Goal: Information Seeking & Learning: Find specific fact

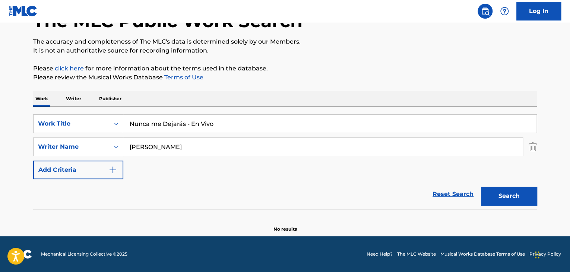
drag, startPoint x: 228, startPoint y: 121, endPoint x: 95, endPoint y: 98, distance: 135.4
click at [95, 98] on div "Work Writer Publisher SearchWithCriteria58e31368-1e1d-4dcc-911b-8ee0bdf189df Wo…" at bounding box center [285, 162] width 504 height 142
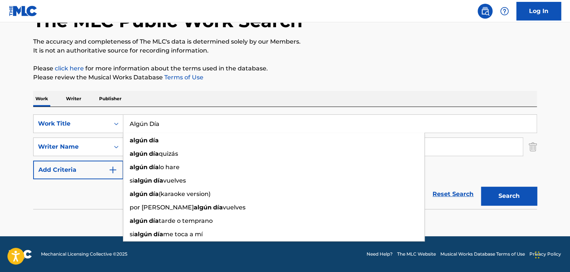
type input "Algún Día"
click at [480, 149] on input "[PERSON_NAME]" at bounding box center [322, 147] width 399 height 18
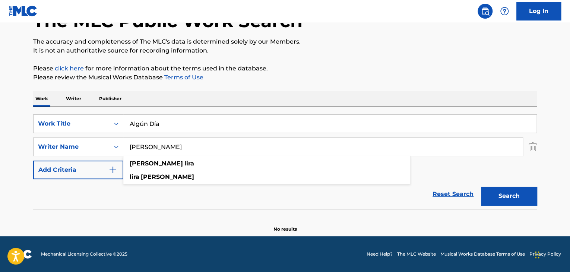
type input "[PERSON_NAME]"
click at [505, 198] on button "Search" at bounding box center [509, 196] width 56 height 19
drag, startPoint x: 170, startPoint y: 123, endPoint x: 6, endPoint y: 138, distance: 164.6
click at [20, 123] on main "The MLC Public Work Search The accuracy and completeness of The MLC's data is d…" at bounding box center [285, 103] width 570 height 265
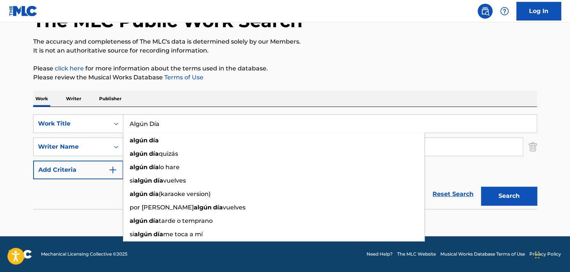
paste input "Déjalo Entrar - En Vivo"
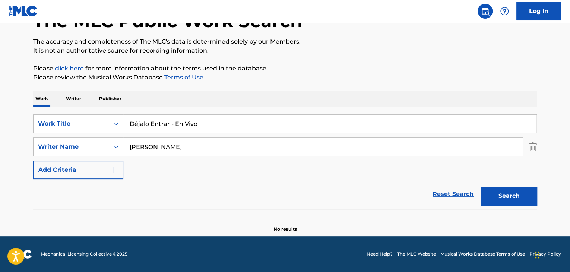
type input "Déjalo Entrar - En Vivo"
click at [519, 194] on button "Search" at bounding box center [509, 196] width 56 height 19
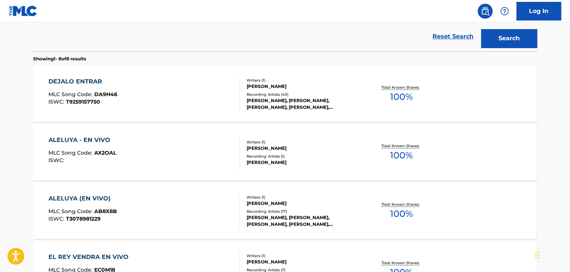
scroll to position [238, 0]
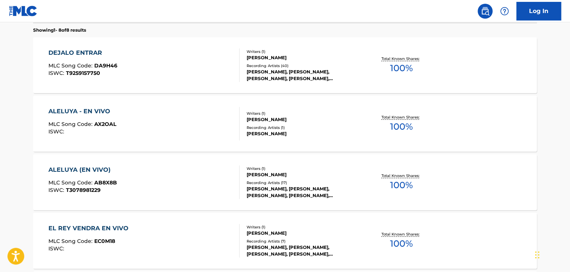
click at [137, 60] on div "DEJALO ENTRAR MLC Song Code : DA9H46 ISWC : T9259157750" at bounding box center [144, 65] width 192 height 34
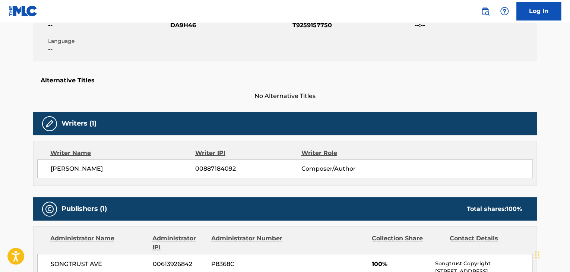
scroll to position [112, 0]
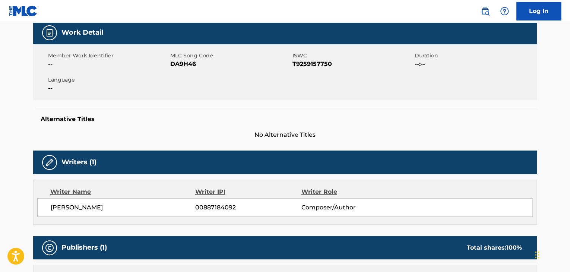
click at [183, 64] on span "DA9H46" at bounding box center [230, 64] width 120 height 9
copy span "DA9H46"
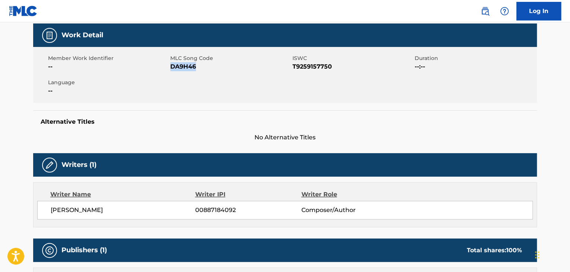
scroll to position [0, 0]
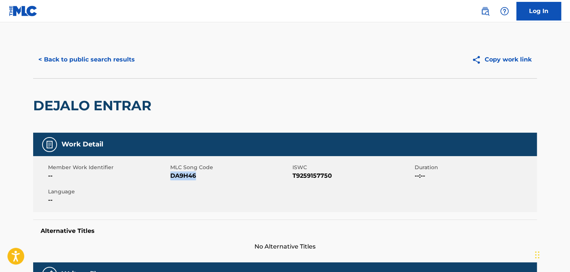
click at [117, 57] on button "< Back to public search results" at bounding box center [86, 59] width 107 height 19
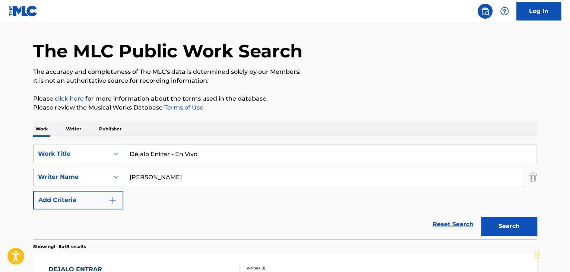
scroll to position [19, 0]
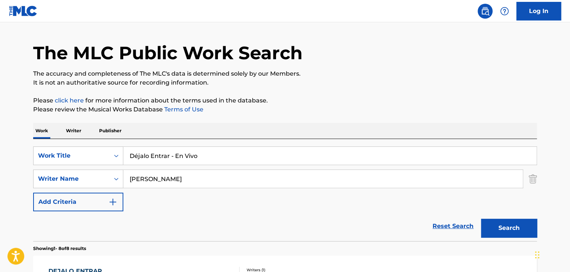
drag, startPoint x: 209, startPoint y: 156, endPoint x: 42, endPoint y: 143, distance: 167.8
click at [58, 143] on div "SearchWithCriteria58e31368-1e1d-4dcc-911b-8ee0bdf189df Work Title Déjalo Entrar…" at bounding box center [285, 190] width 504 height 102
paste input "Entre el Cielo y el Fuego"
click at [503, 226] on button "Search" at bounding box center [509, 228] width 56 height 19
click at [508, 228] on button "Search" at bounding box center [509, 228] width 56 height 19
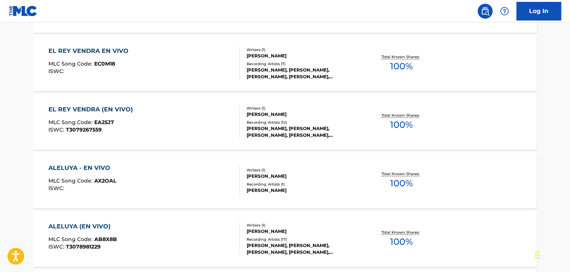
scroll to position [131, 0]
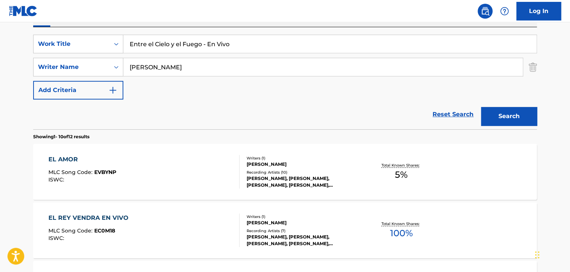
drag, startPoint x: 206, startPoint y: 44, endPoint x: 269, endPoint y: 56, distance: 63.7
click at [267, 56] on div "SearchWithCriteria58e31368-1e1d-4dcc-911b-8ee0bdf189df Work Title Entre el Ciel…" at bounding box center [285, 67] width 504 height 65
click at [515, 110] on button "Search" at bounding box center [509, 116] width 56 height 19
drag, startPoint x: 182, startPoint y: 47, endPoint x: 87, endPoint y: 93, distance: 105.7
click at [25, 63] on div "The MLC Public Work Search The accuracy and completeness of The MLC's data is d…" at bounding box center [285, 248] width 522 height 676
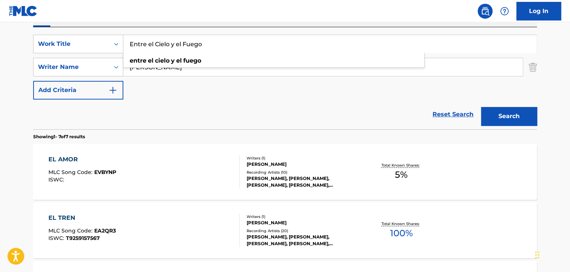
paste input "¿Qué Vas a Hacer? - En Vivo"
type input "¿Qué Vas a Hacer? - En Vivo"
click at [527, 117] on button "Search" at bounding box center [509, 116] width 56 height 19
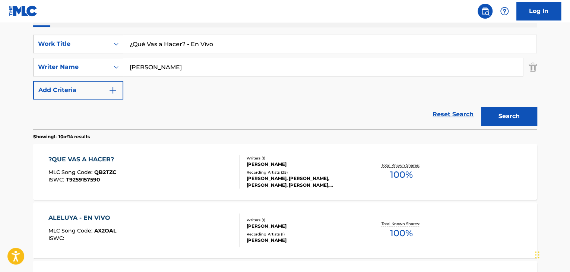
click at [148, 181] on div "?QUE VAS A HACER? MLC Song Code : QB2TZC ISWC : T9259157590" at bounding box center [144, 172] width 192 height 34
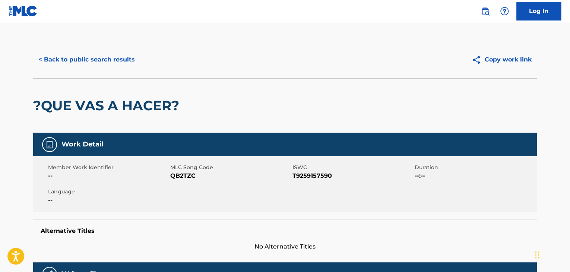
click at [186, 179] on span "QB2TZC" at bounding box center [230, 175] width 120 height 9
copy span "QB2TZC"
click at [97, 60] on button "< Back to public search results" at bounding box center [86, 59] width 107 height 19
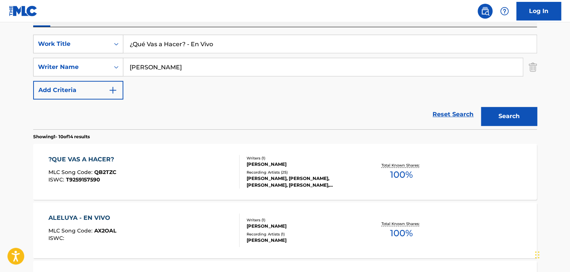
drag, startPoint x: 214, startPoint y: 44, endPoint x: 128, endPoint y: 37, distance: 86.4
click at [128, 37] on input "¿Qué Vas a Hacer? - En Vivo" at bounding box center [329, 44] width 413 height 18
paste input "Perdóname"
type input "Perdóname - En Vivo"
click at [492, 112] on button "Search" at bounding box center [509, 116] width 56 height 19
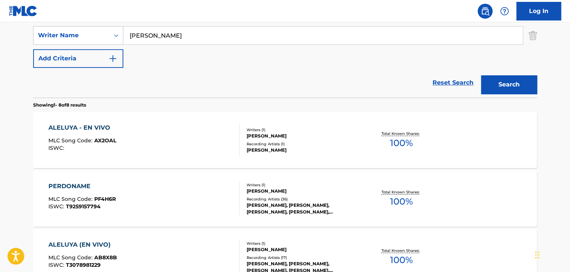
scroll to position [243, 0]
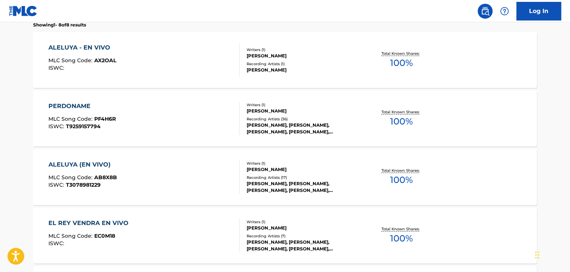
click at [128, 129] on div "PERDONAME MLC Song Code : PF4H6R ISWC : T9259157794" at bounding box center [144, 119] width 192 height 34
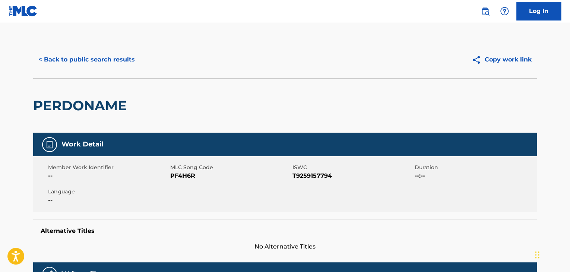
click at [183, 174] on span "PF4H6R" at bounding box center [230, 175] width 120 height 9
copy span "PF4H6R"
click at [118, 51] on button "< Back to public search results" at bounding box center [86, 59] width 107 height 19
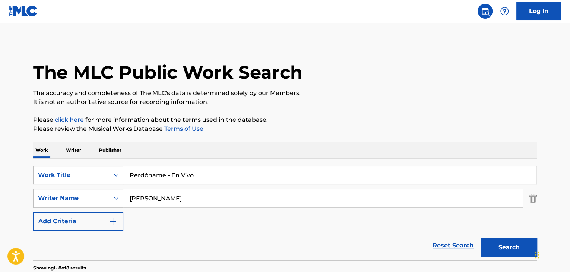
drag, startPoint x: 195, startPoint y: 173, endPoint x: 60, endPoint y: 155, distance: 136.9
paste input "Nunca me Dejarás"
type input "Nunca me Dejarás - En Vivo"
click at [521, 249] on button "Search" at bounding box center [509, 247] width 56 height 19
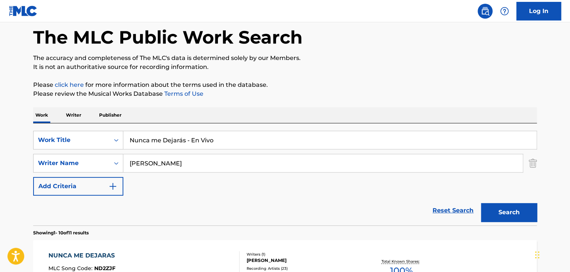
scroll to position [112, 0]
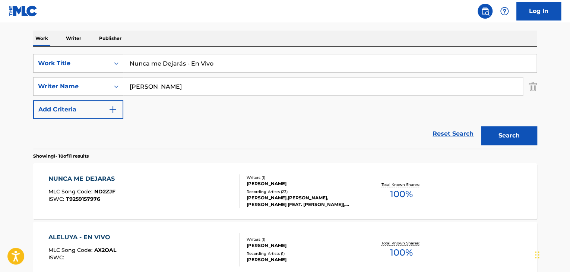
click at [158, 199] on div "NUNCA ME DEJARAS MLC Song Code : ND2ZJF ISWC : T9259157976" at bounding box center [144, 191] width 192 height 34
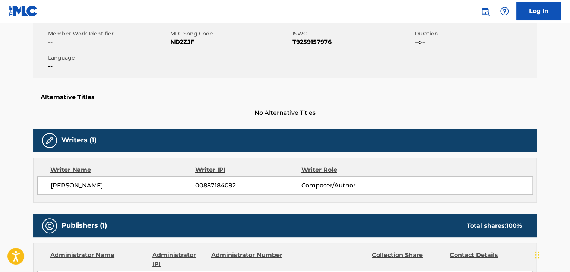
scroll to position [112, 0]
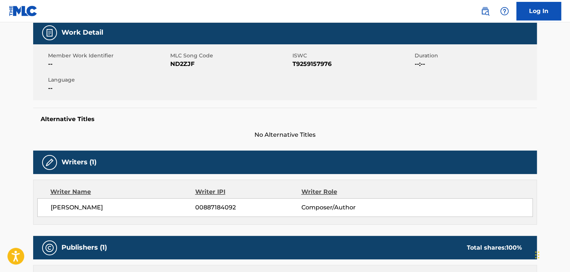
click at [182, 62] on span "ND2ZJF" at bounding box center [230, 64] width 120 height 9
copy span "ND2ZJF"
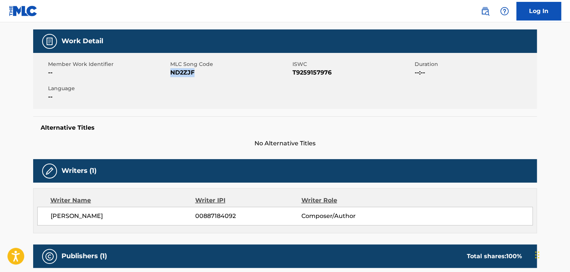
scroll to position [0, 0]
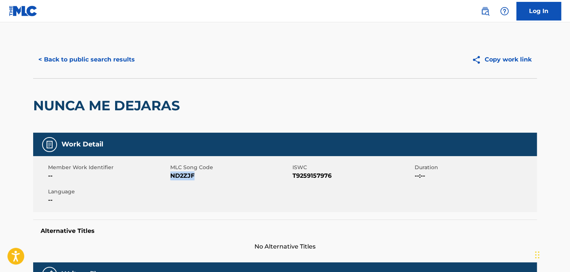
copy span "ND2ZJF"
click at [74, 62] on button "< Back to public search results" at bounding box center [86, 59] width 107 height 19
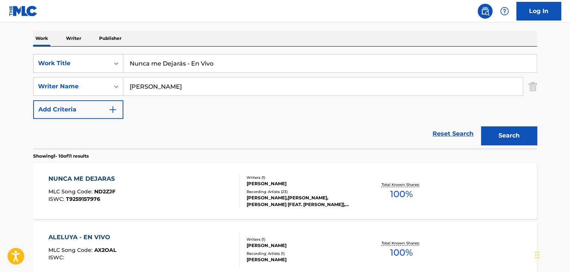
drag, startPoint x: 221, startPoint y: 59, endPoint x: 61, endPoint y: 28, distance: 162.6
paste input "adie como [DEMOGRAPHIC_DATA]"
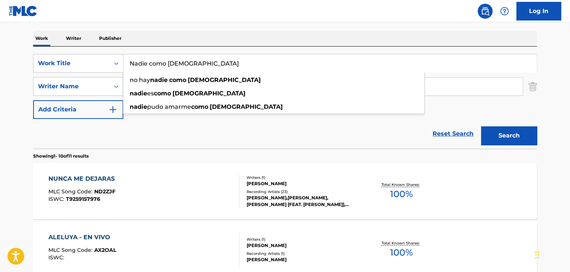
type input "Nadie como [DEMOGRAPHIC_DATA]"
click at [495, 140] on button "Search" at bounding box center [509, 135] width 56 height 19
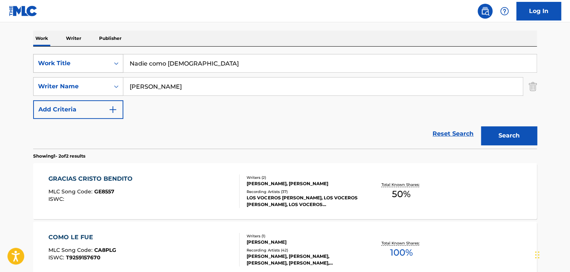
drag, startPoint x: 172, startPoint y: 86, endPoint x: 45, endPoint y: 60, distance: 130.1
click at [45, 60] on div "SearchWithCriteria58e31368-1e1d-4dcc-911b-8ee0bdf189df Work Title Nadie como Cr…" at bounding box center [285, 86] width 504 height 65
paste input "[PERSON_NAME]"
type input "[PERSON_NAME]"
click at [498, 137] on button "Search" at bounding box center [509, 135] width 56 height 19
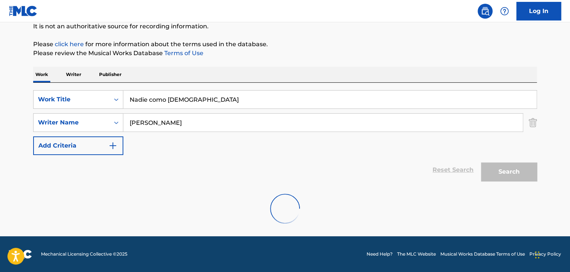
scroll to position [51, 0]
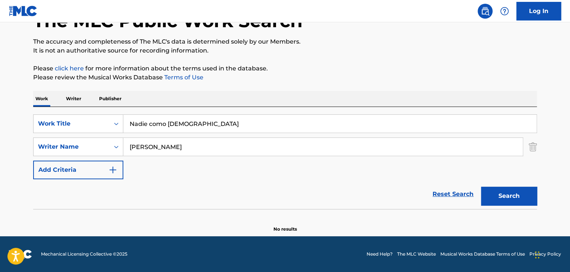
drag, startPoint x: 190, startPoint y: 119, endPoint x: 63, endPoint y: 112, distance: 128.0
click at [74, 117] on div "SearchWithCriteria58e31368-1e1d-4dcc-911b-8ee0bdf189df Work Title Nadie como Cr…" at bounding box center [285, 123] width 504 height 19
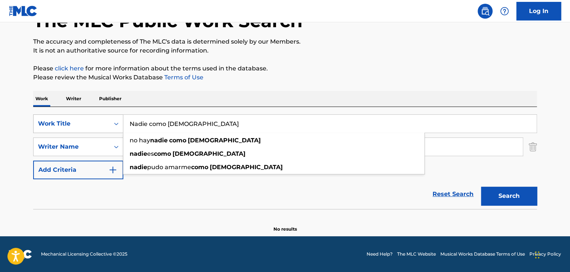
paste input "Eres Tu Mi Cielo - Remix"
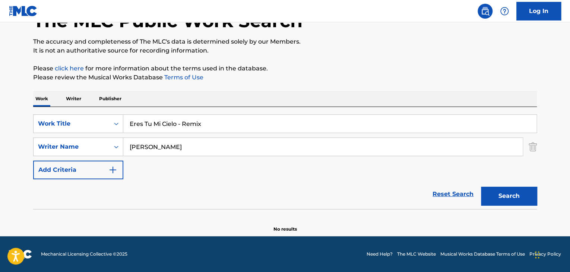
type input "Eres Tu Mi Cielo - Remix"
drag, startPoint x: 158, startPoint y: 139, endPoint x: 113, endPoint y: 136, distance: 45.2
click at [113, 136] on div "SearchWithCriteria58e31368-1e1d-4dcc-911b-8ee0bdf189df Work Title Eres Tu Mi Ci…" at bounding box center [285, 146] width 504 height 65
click at [515, 192] on button "Search" at bounding box center [509, 196] width 56 height 19
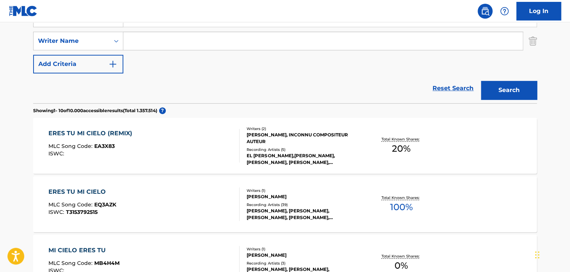
scroll to position [163, 0]
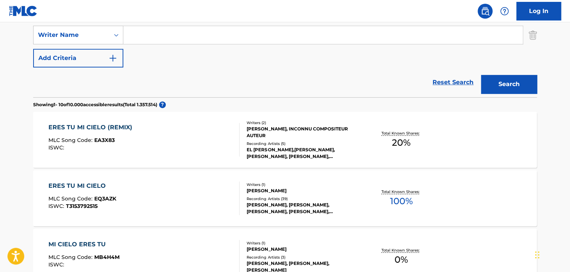
click at [247, 143] on div "Recording Artists ( 5 )" at bounding box center [303, 144] width 113 height 6
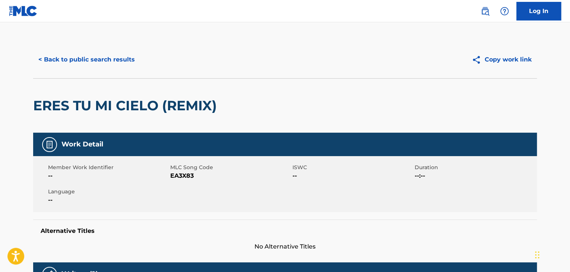
click at [75, 62] on button "< Back to public search results" at bounding box center [86, 59] width 107 height 19
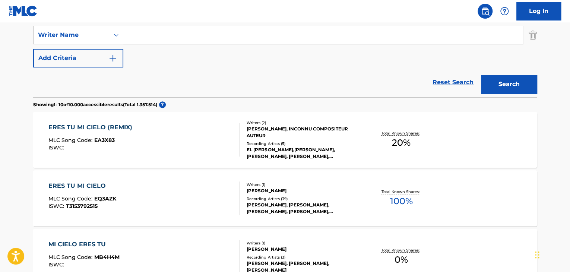
scroll to position [200, 0]
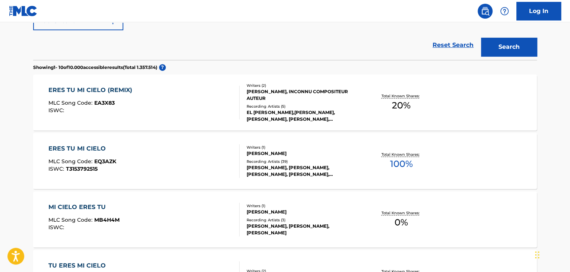
click at [184, 168] on div "ERES TU MI CIELO MLC Song Code : EQ3AZK ISWC : T3153792515" at bounding box center [144, 161] width 192 height 34
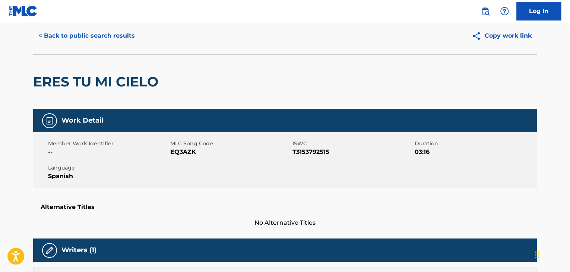
scroll to position [37, 0]
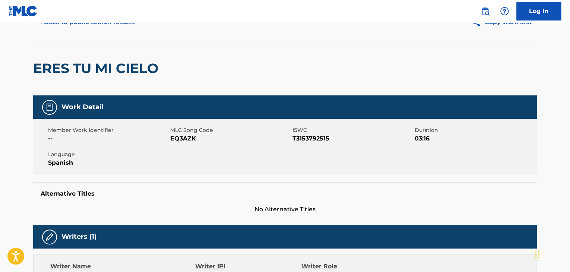
click at [173, 136] on span "EQ3AZK" at bounding box center [230, 138] width 120 height 9
copy span "EQ3AZK"
